Goal: Task Accomplishment & Management: Complete application form

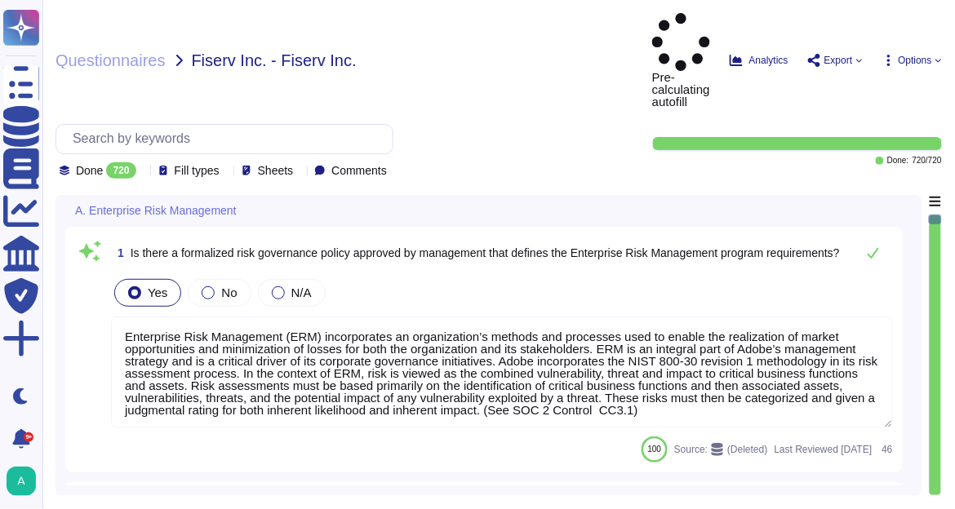
type textarea "Enterprise Risk Management (ERM) incorporates an organization’s methods and pro…"
type textarea "The risk governance plan includes risk scenarios that encompass events and poss…"
type textarea "Adobe has an established Enterprise-wide Risk Management process used by manage…"
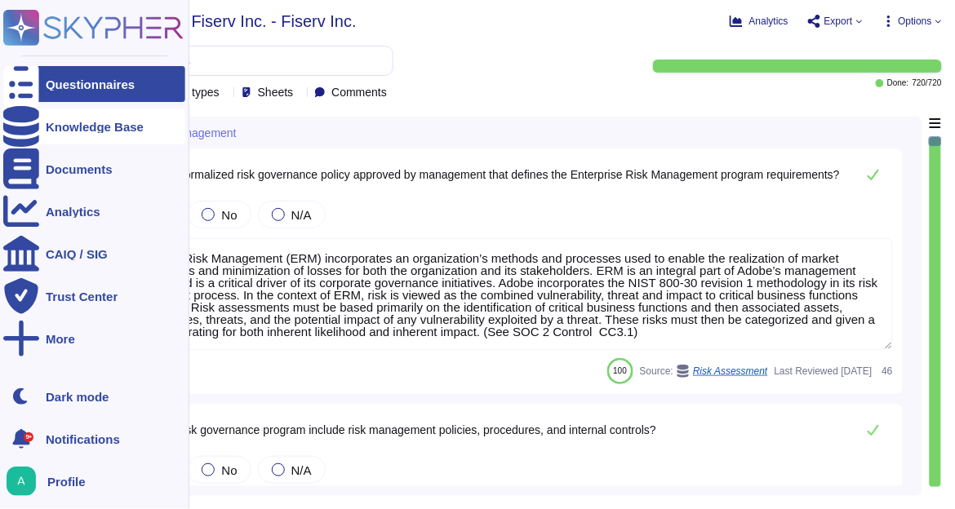
click at [86, 127] on div "Knowledge Base" at bounding box center [95, 127] width 98 height 12
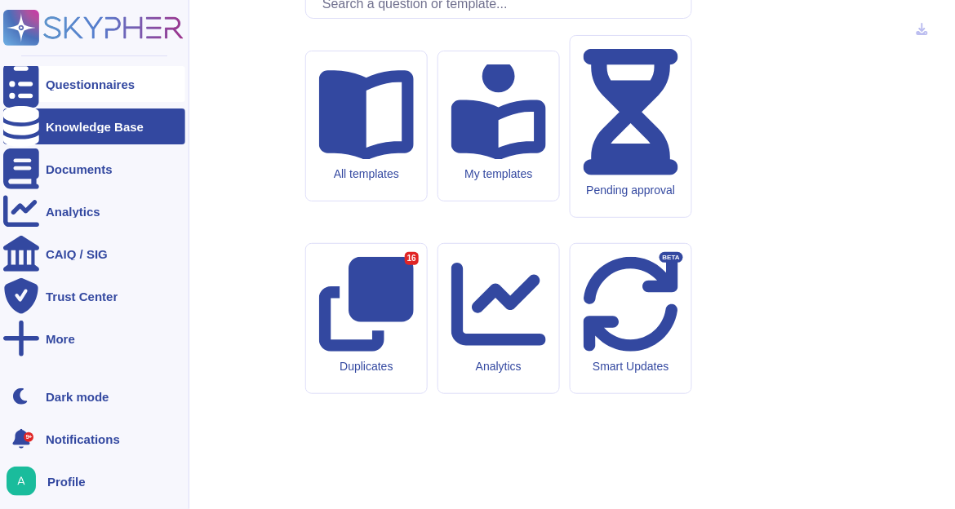
click at [90, 78] on div "Questionnaires" at bounding box center [90, 84] width 89 height 12
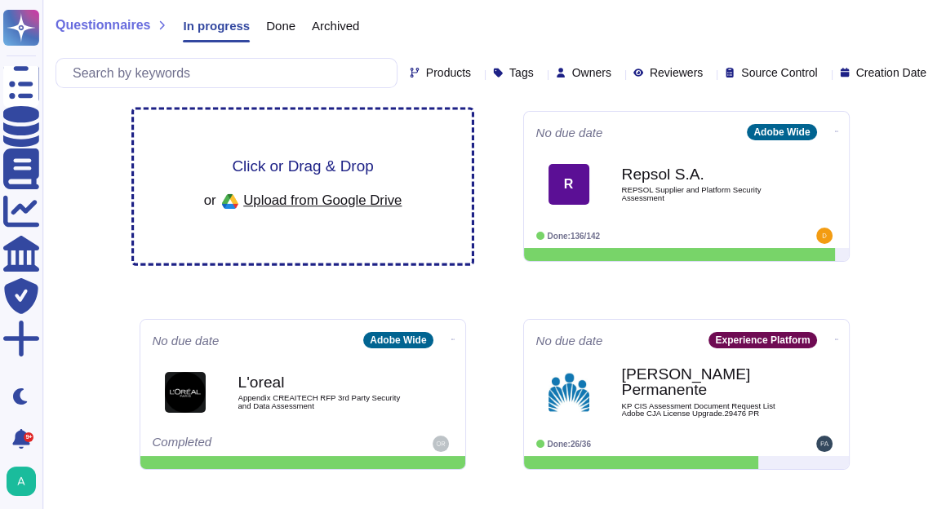
click at [330, 166] on span "Click or Drag & Drop" at bounding box center [302, 166] width 141 height 16
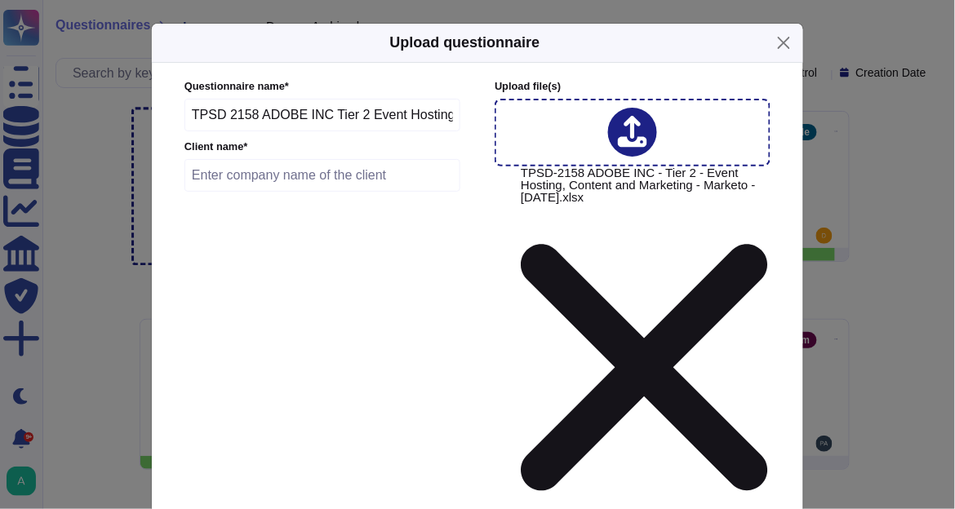
click at [273, 186] on input "text" at bounding box center [322, 175] width 276 height 33
type input "Salesforce"
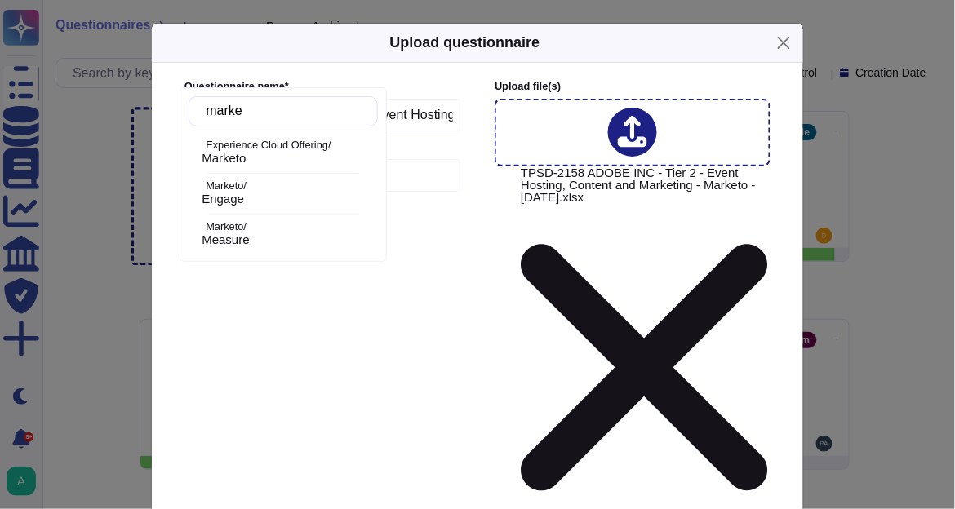
type input "market"
click at [244, 193] on span "Engage" at bounding box center [223, 199] width 42 height 15
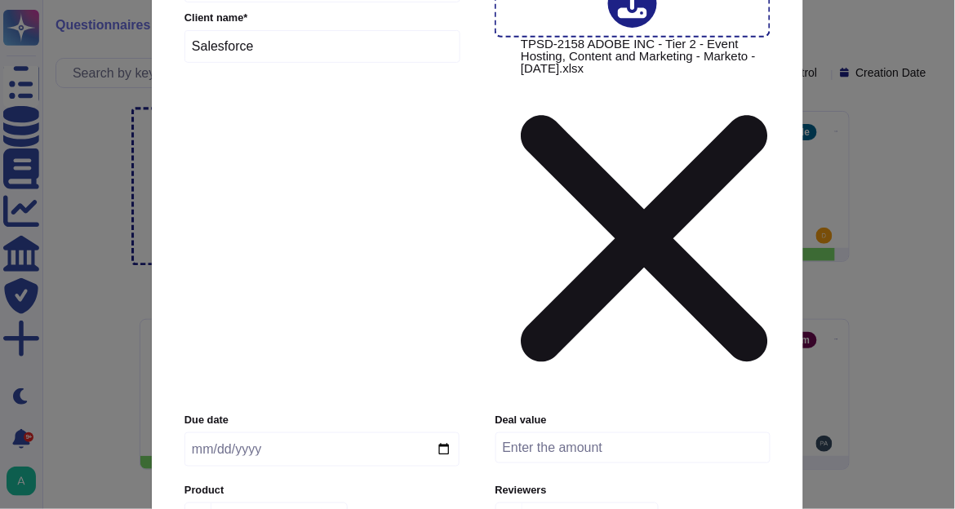
scroll to position [196, 0]
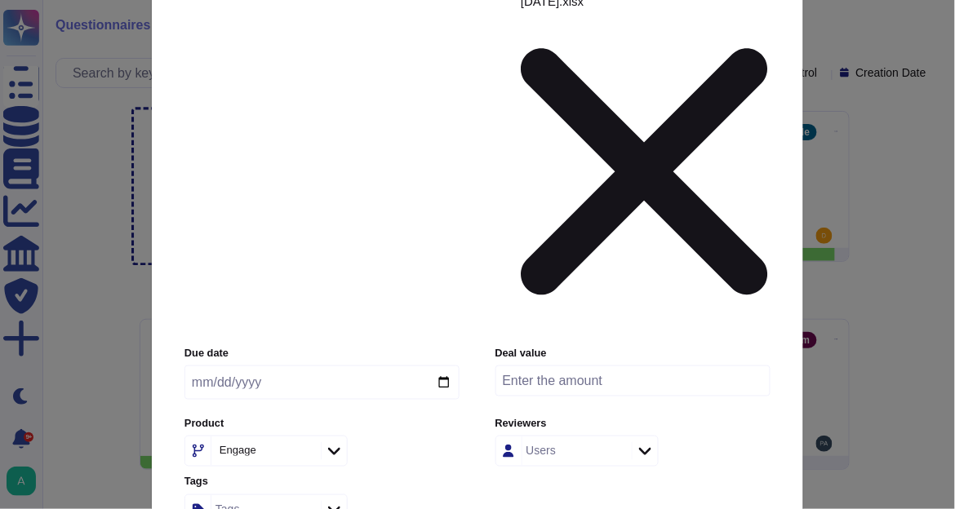
click at [0, 0] on input "Use this questionnaire as a source of suggestions" at bounding box center [0, 0] width 0 height 0
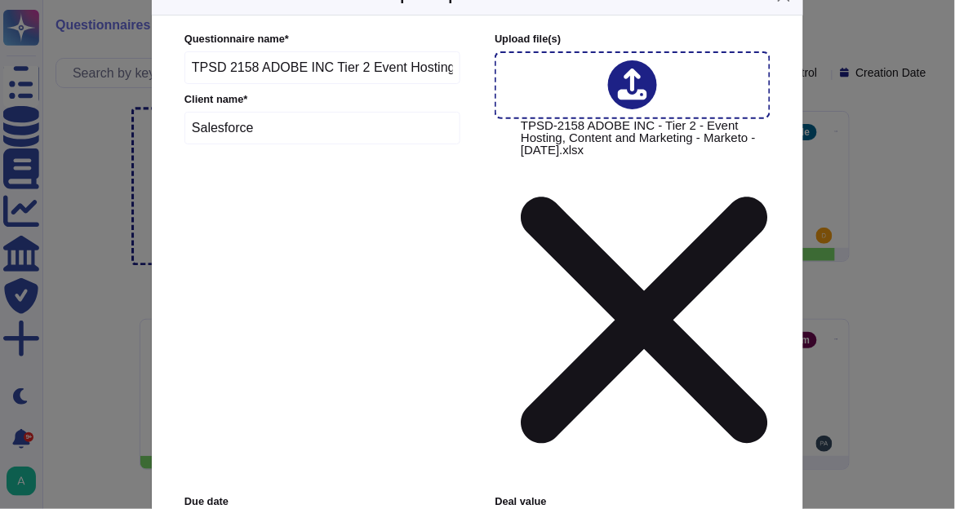
scroll to position [30, 0]
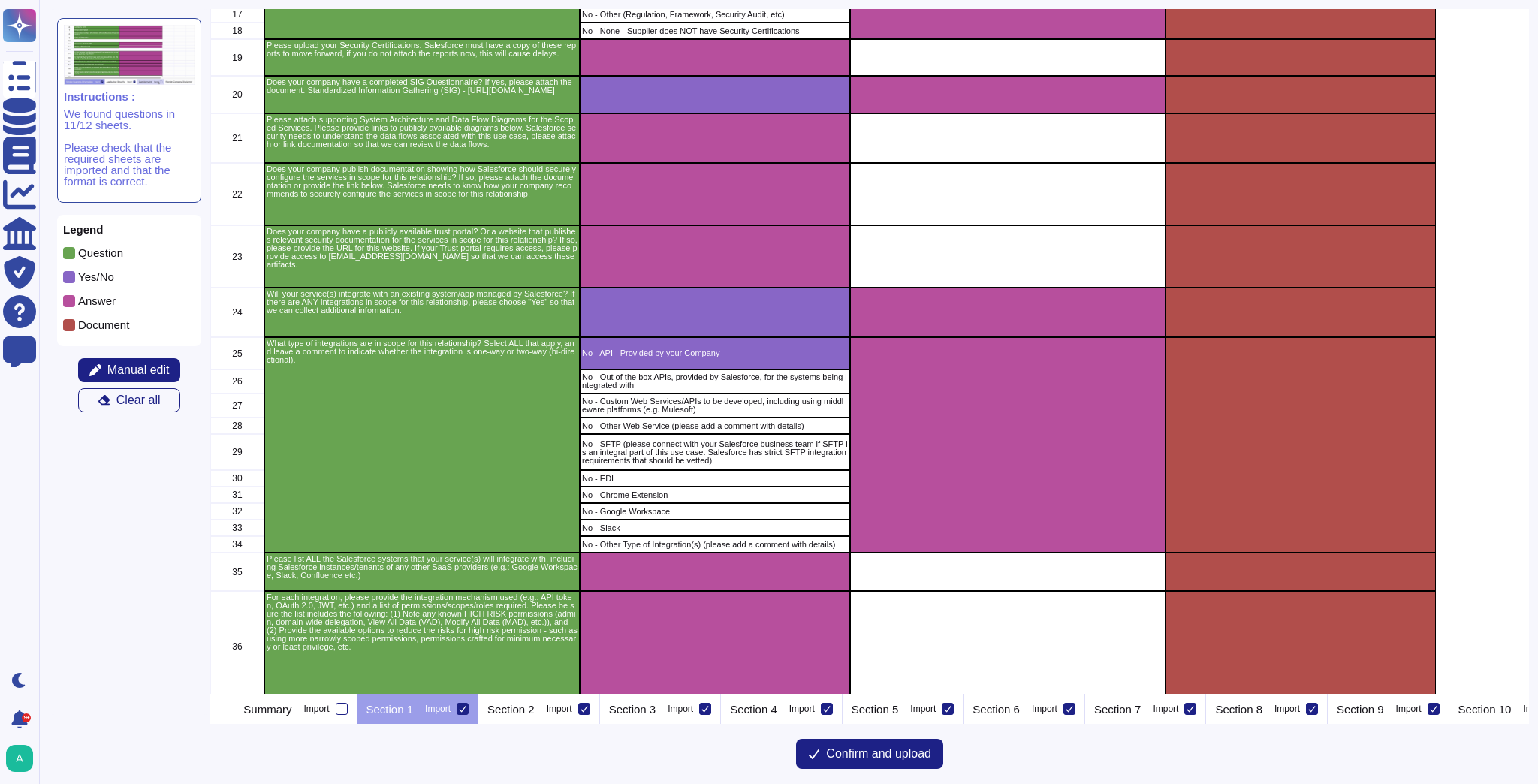
scroll to position [480, 0]
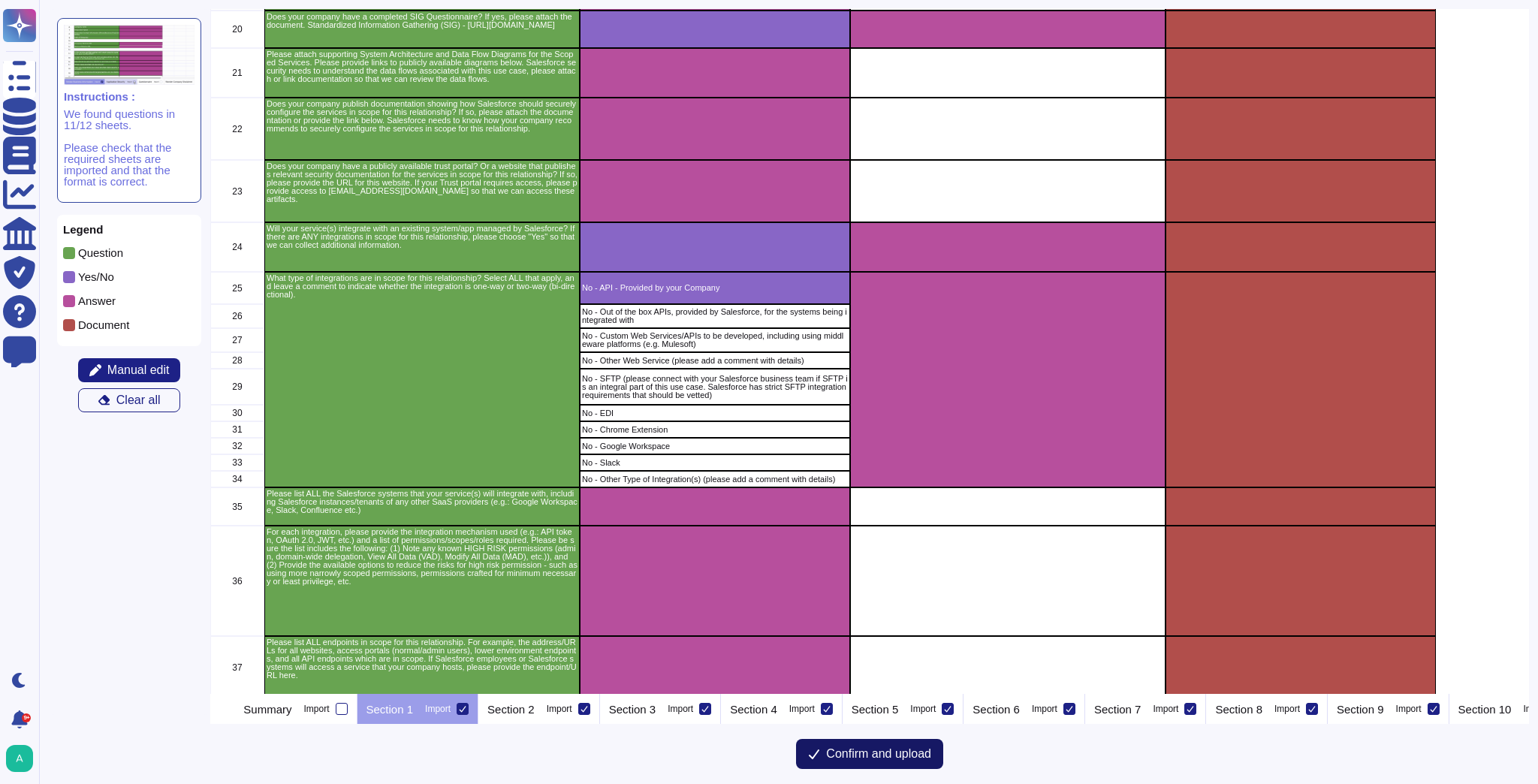
click at [878, 467] on span "Confirm and upload" at bounding box center [879, 754] width 105 height 12
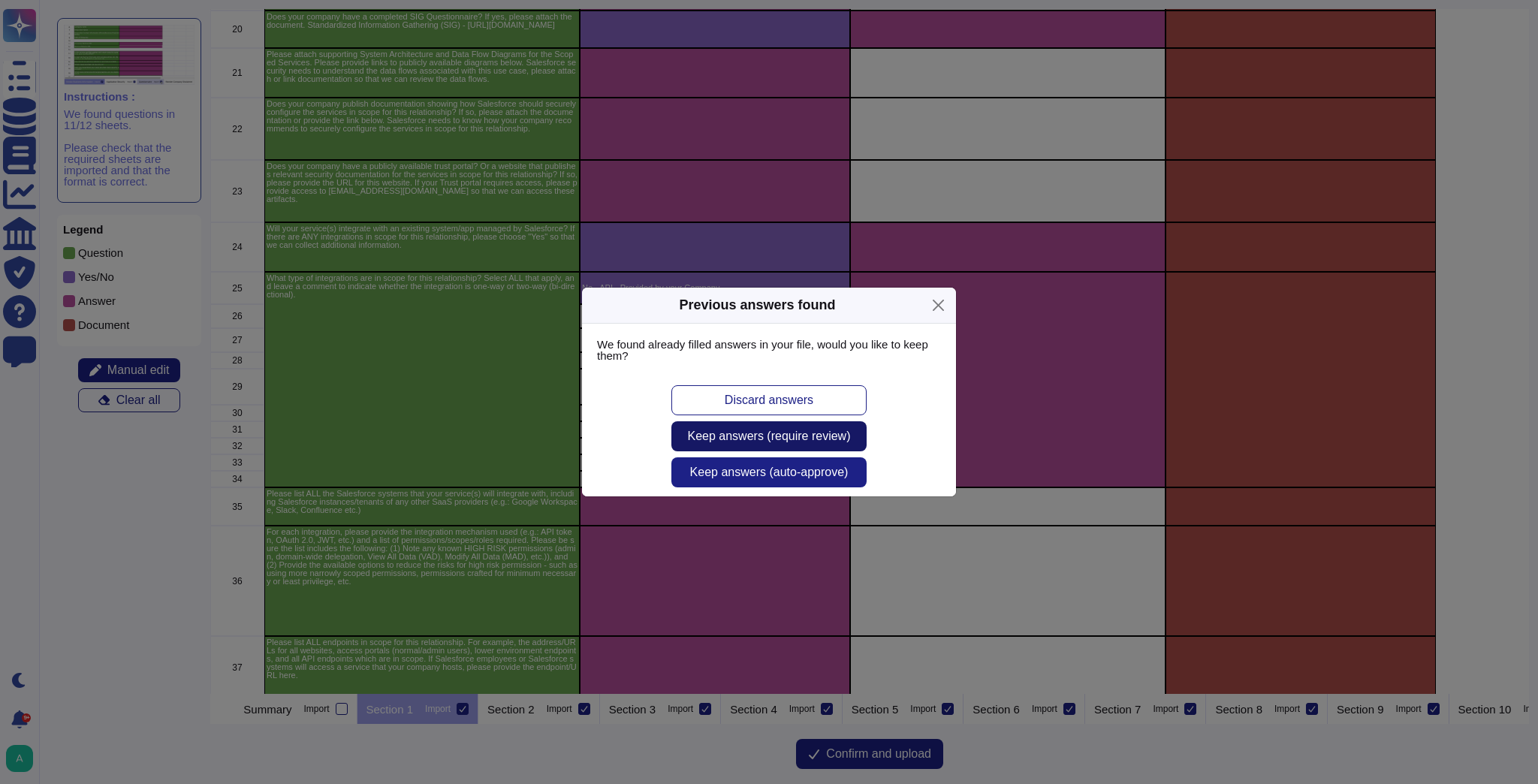
click at [809, 442] on span "Keep answers (require review)" at bounding box center [769, 436] width 163 height 12
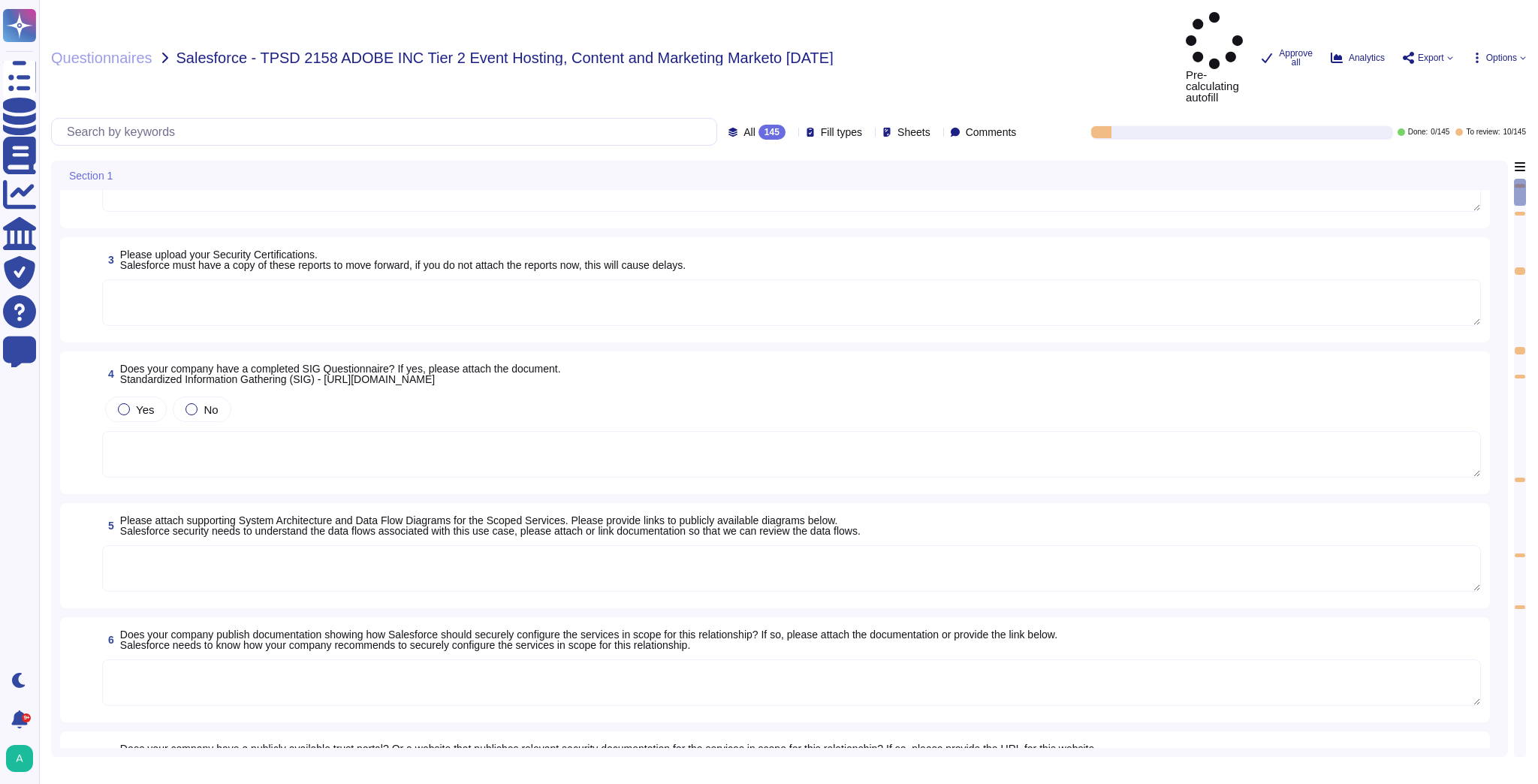
scroll to position [240, 0]
click at [127, 401] on div at bounding box center [123, 407] width 12 height 12
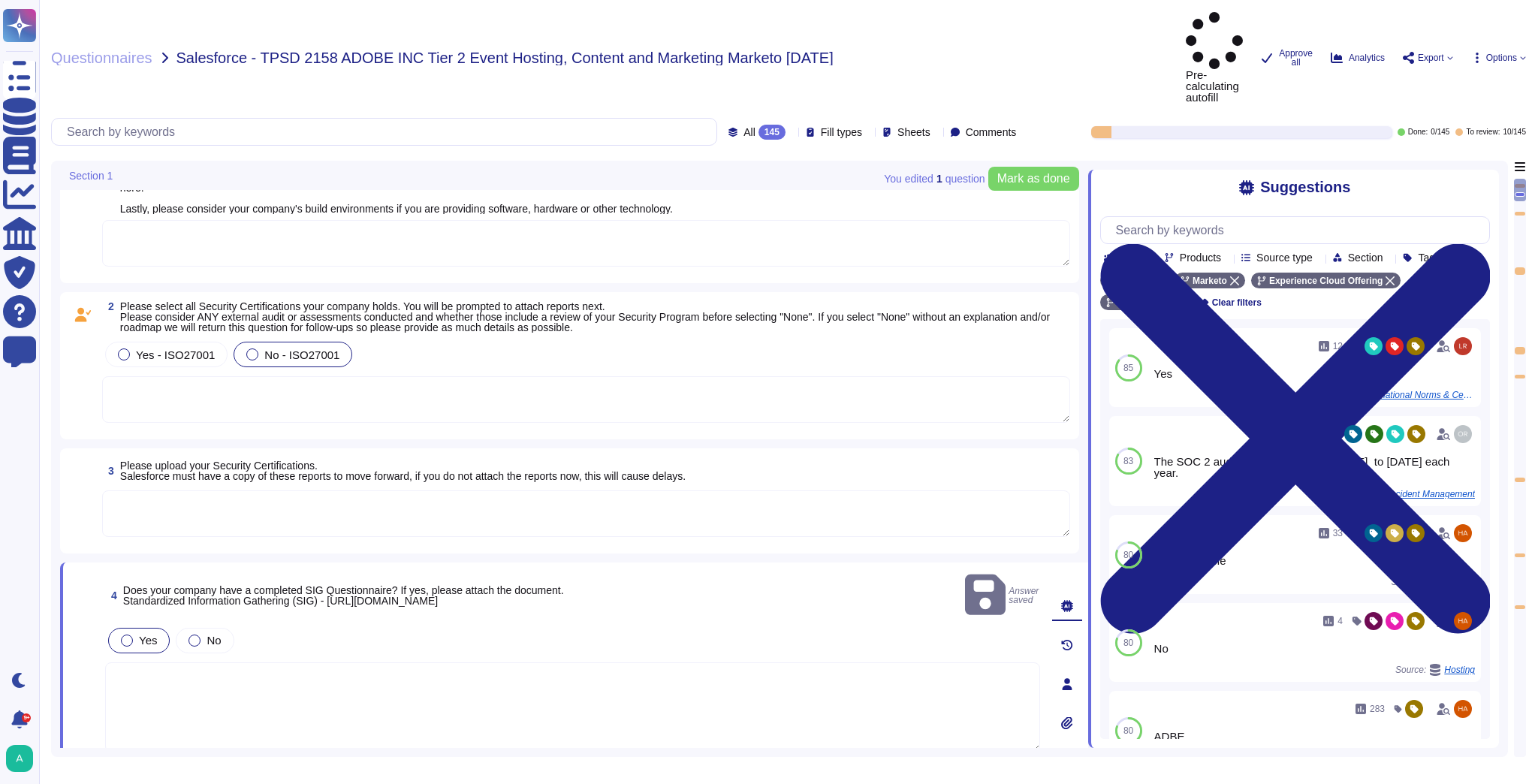
scroll to position [0, 0]
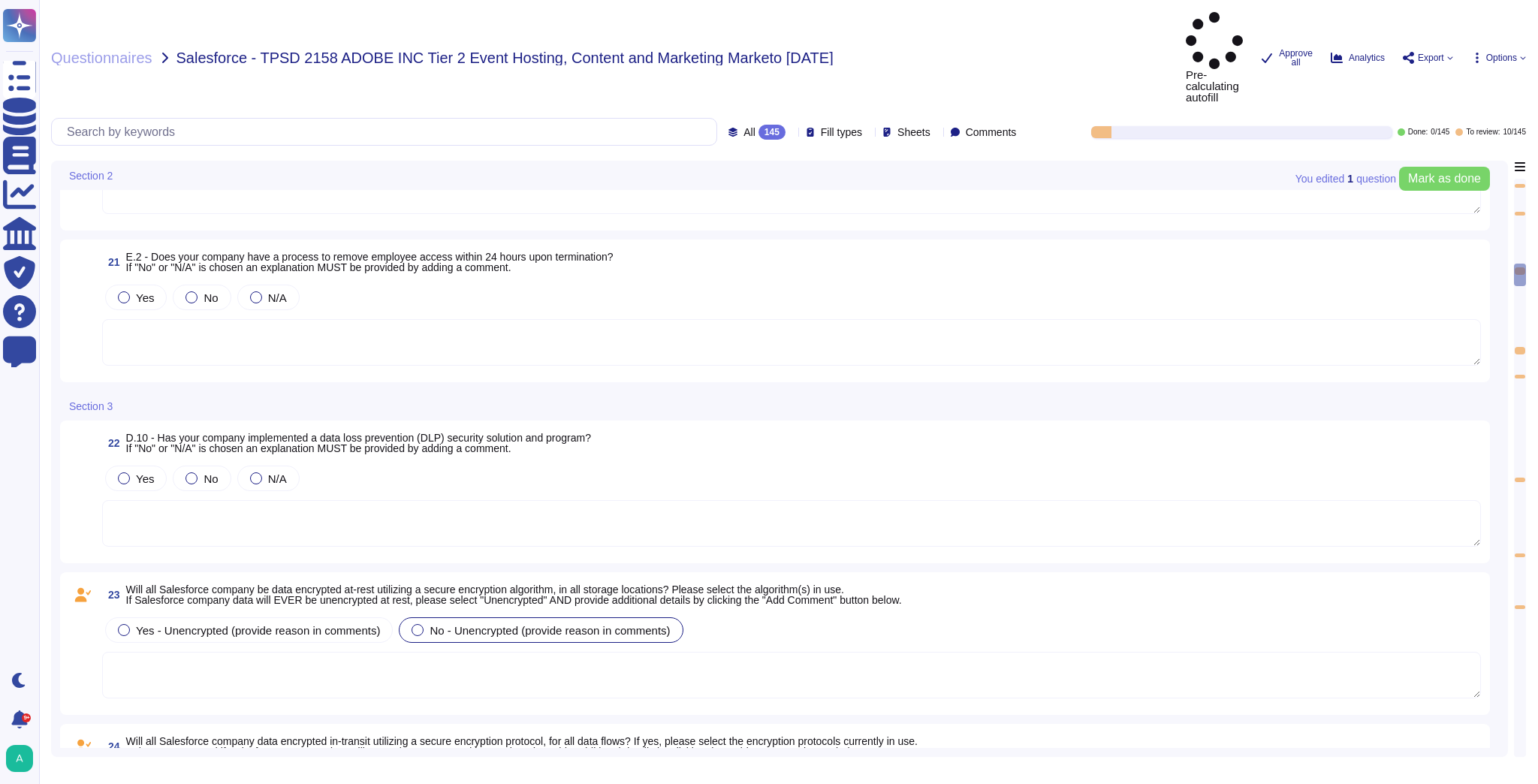
scroll to position [2523, 0]
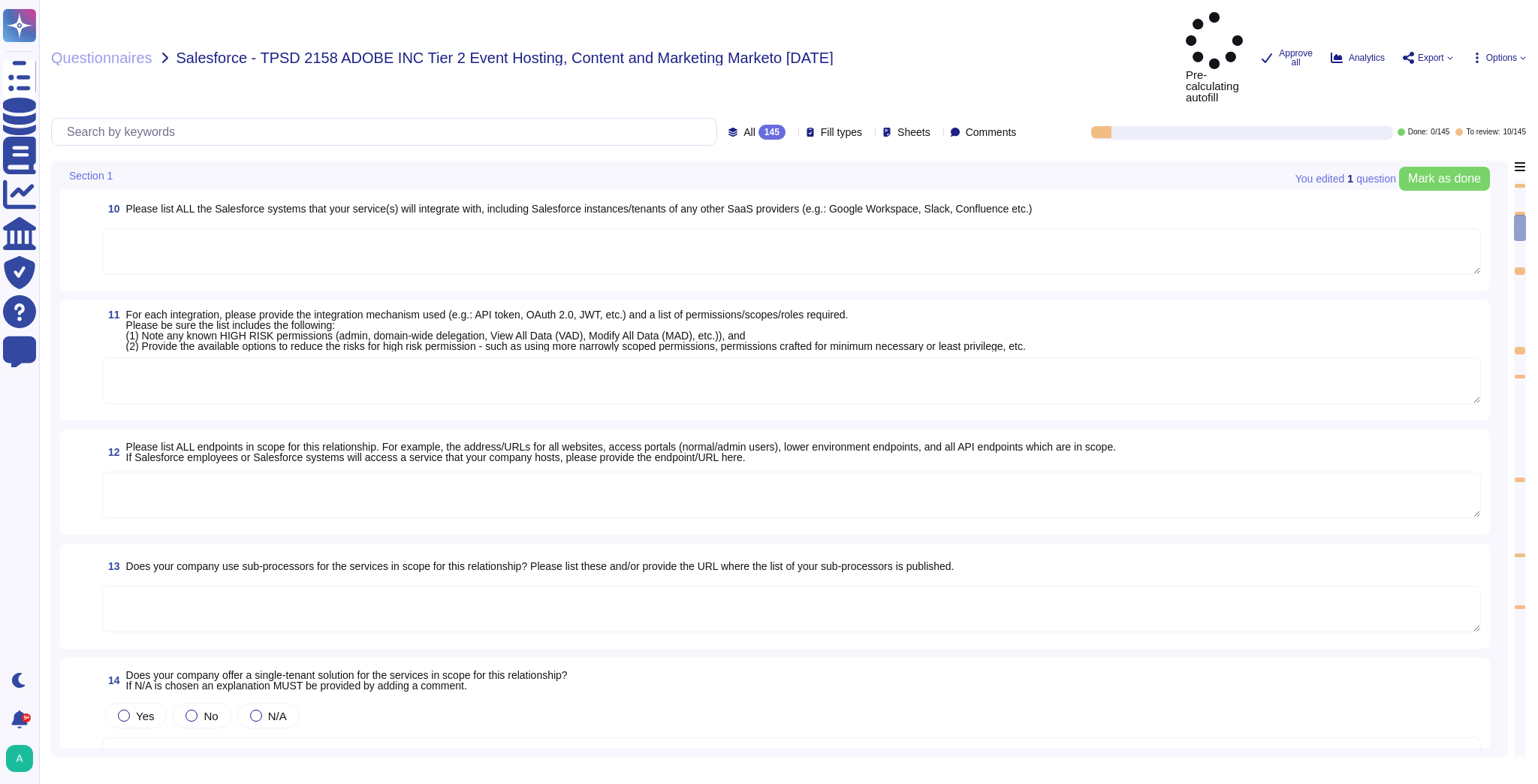
scroll to position [1262, 0]
